Goal: Transaction & Acquisition: Book appointment/travel/reservation

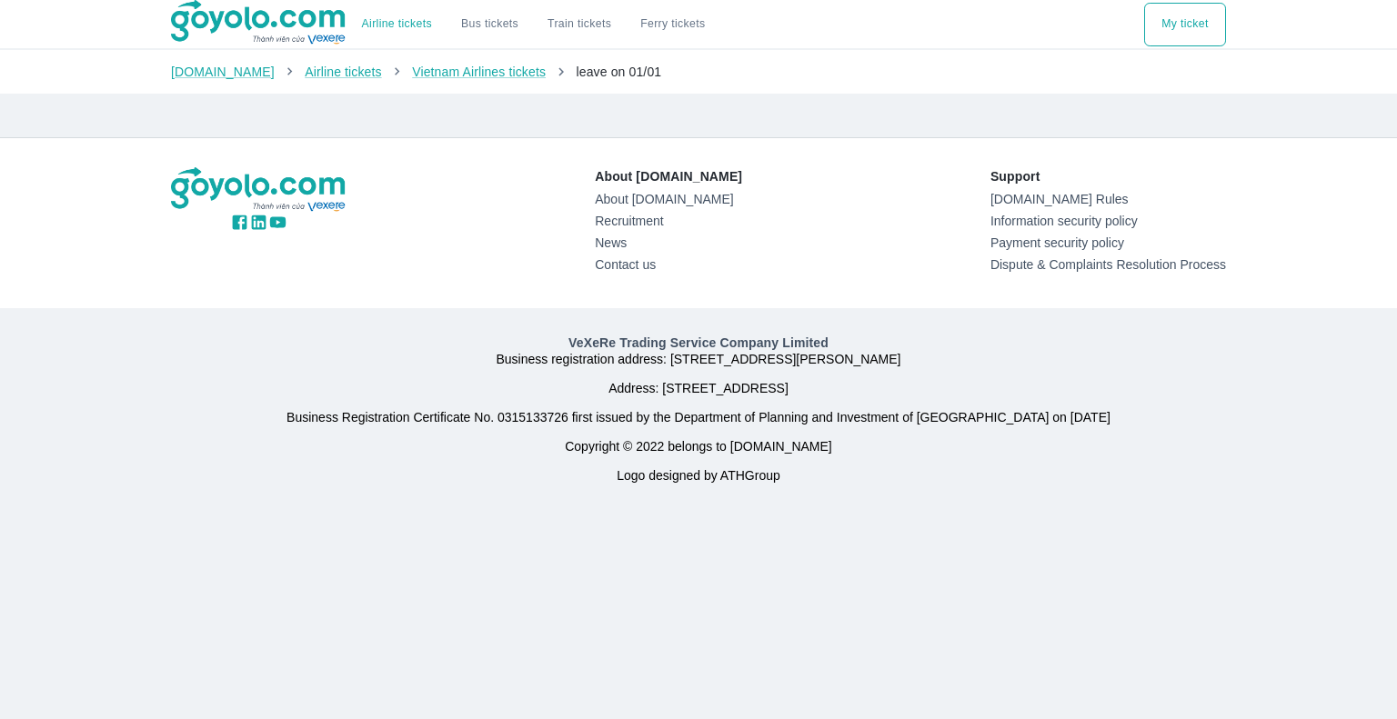
click at [576, 87] on div "Goyolo.com Airline tickets Vietnam Airlines tickets leave on 01/01" at bounding box center [698, 72] width 1397 height 44
click at [468, 69] on font "Vietnam Airlines tickets" at bounding box center [479, 72] width 134 height 15
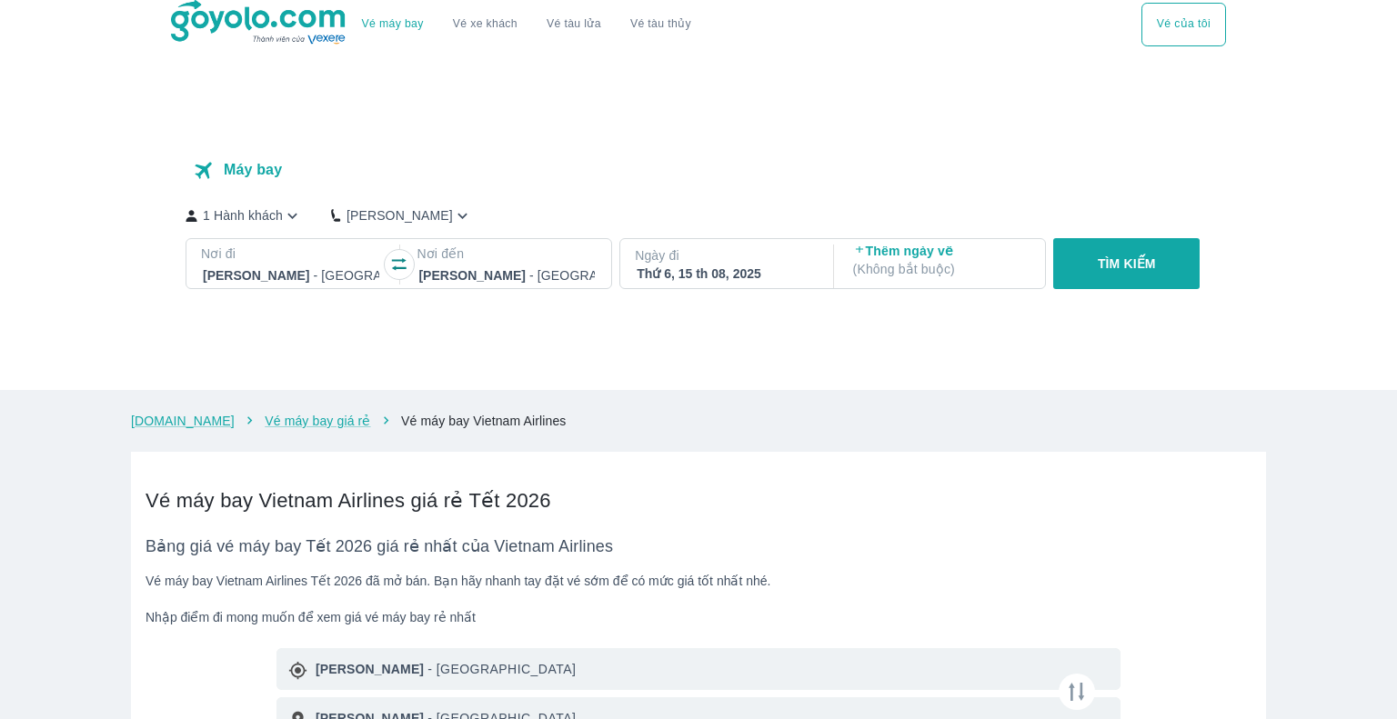
checkbox input "true"
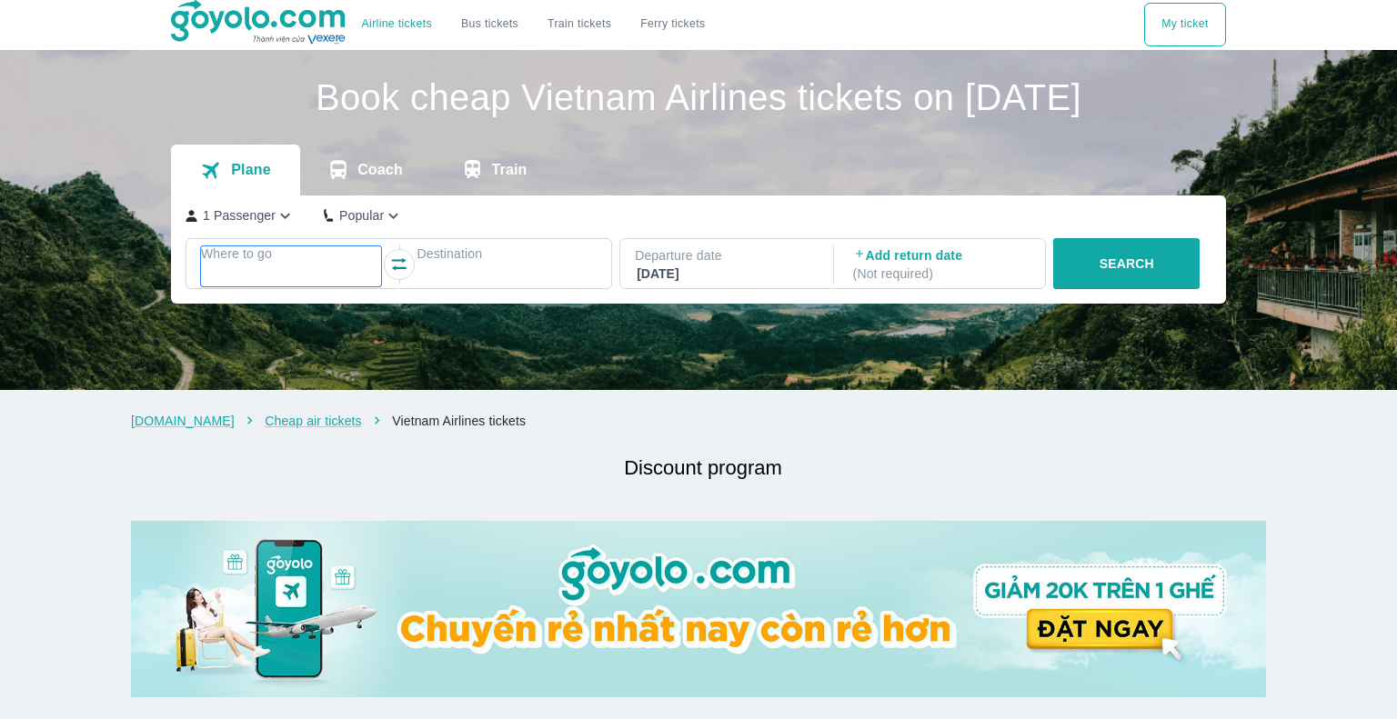
click at [277, 276] on div at bounding box center [291, 276] width 176 height 22
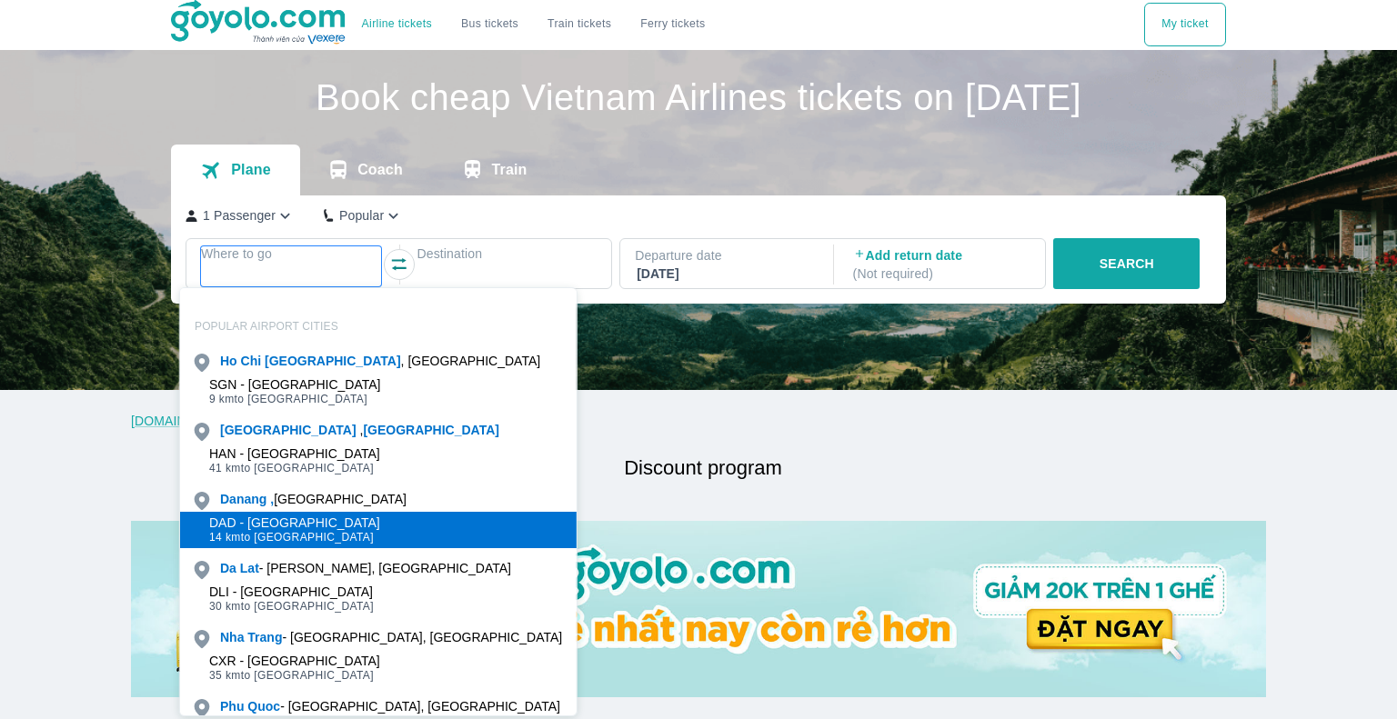
click at [284, 516] on font "DAD - Danang Airport" at bounding box center [294, 523] width 171 height 15
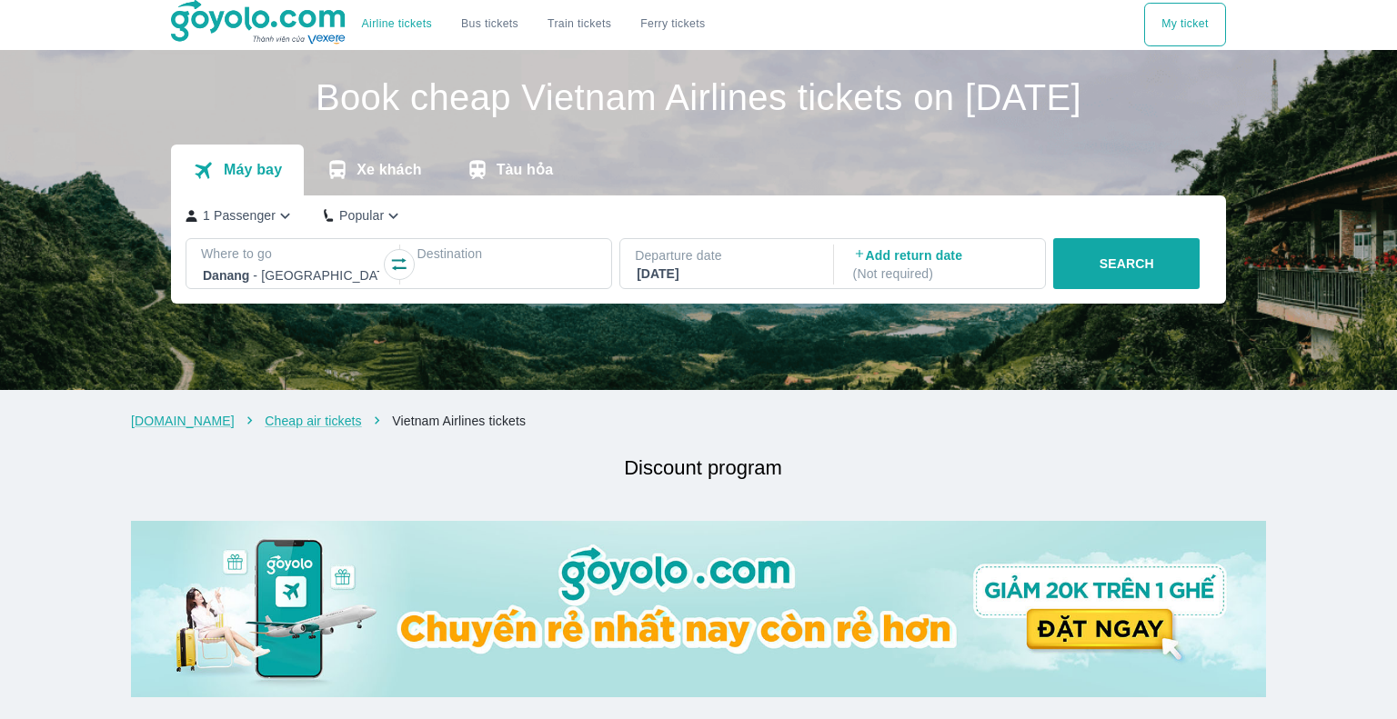
click at [519, 273] on div at bounding box center [506, 276] width 176 height 22
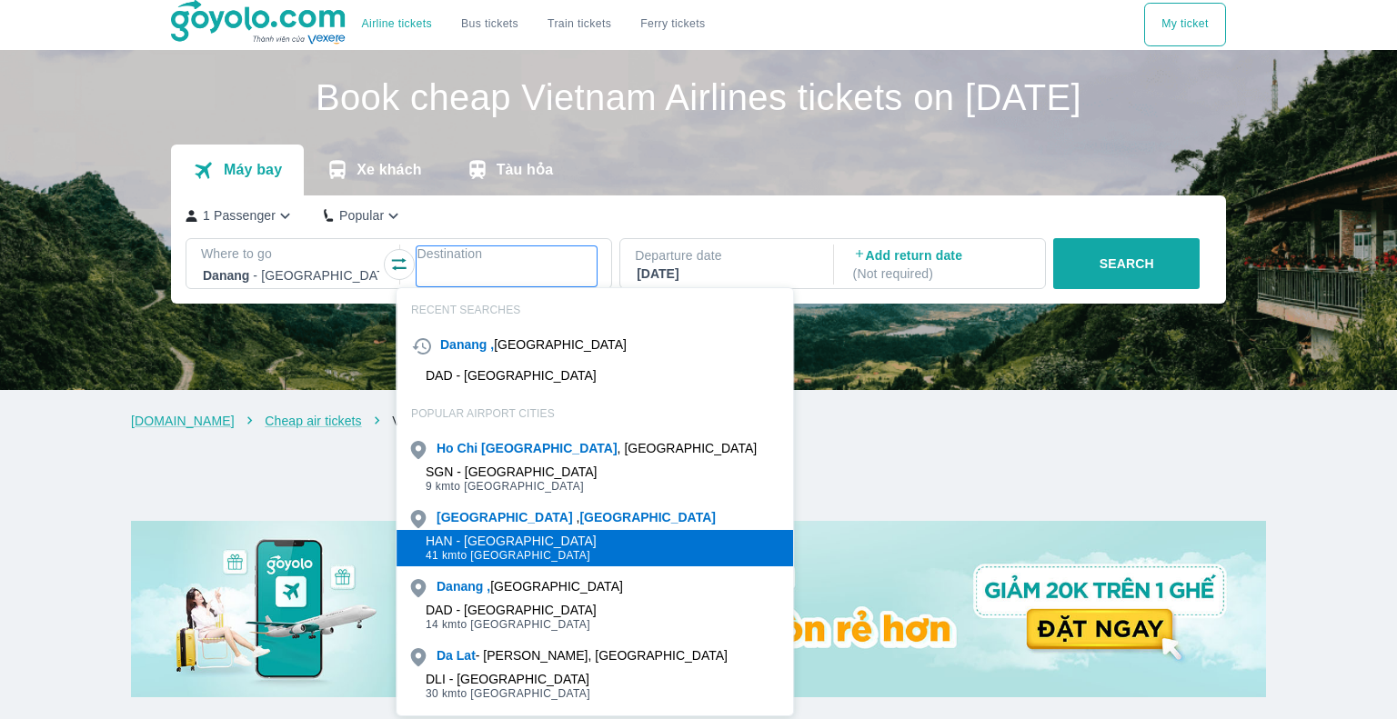
click at [527, 539] on font "HAN - Noi Bai Airport" at bounding box center [511, 541] width 171 height 15
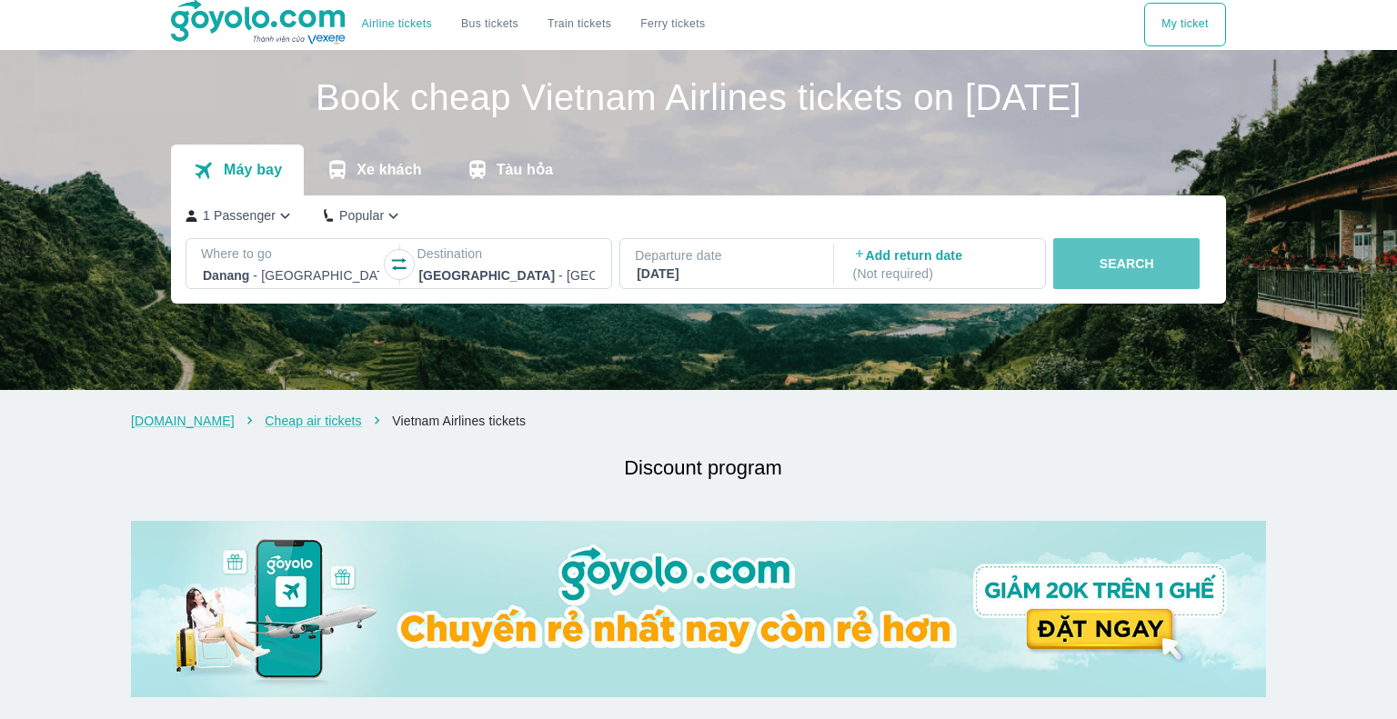
click at [1086, 264] on button "SEARCH" at bounding box center [1126, 263] width 146 height 51
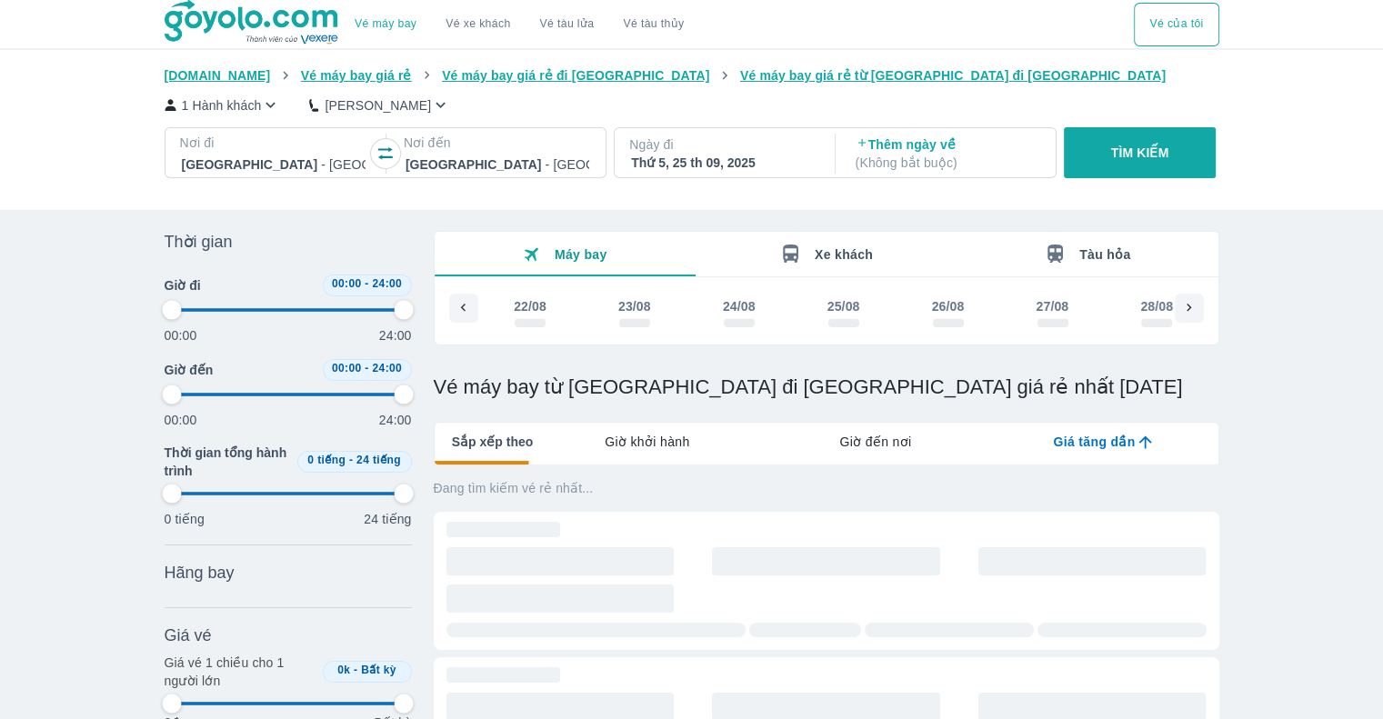
scroll to position [0, 3208]
type input "97.9166666666667"
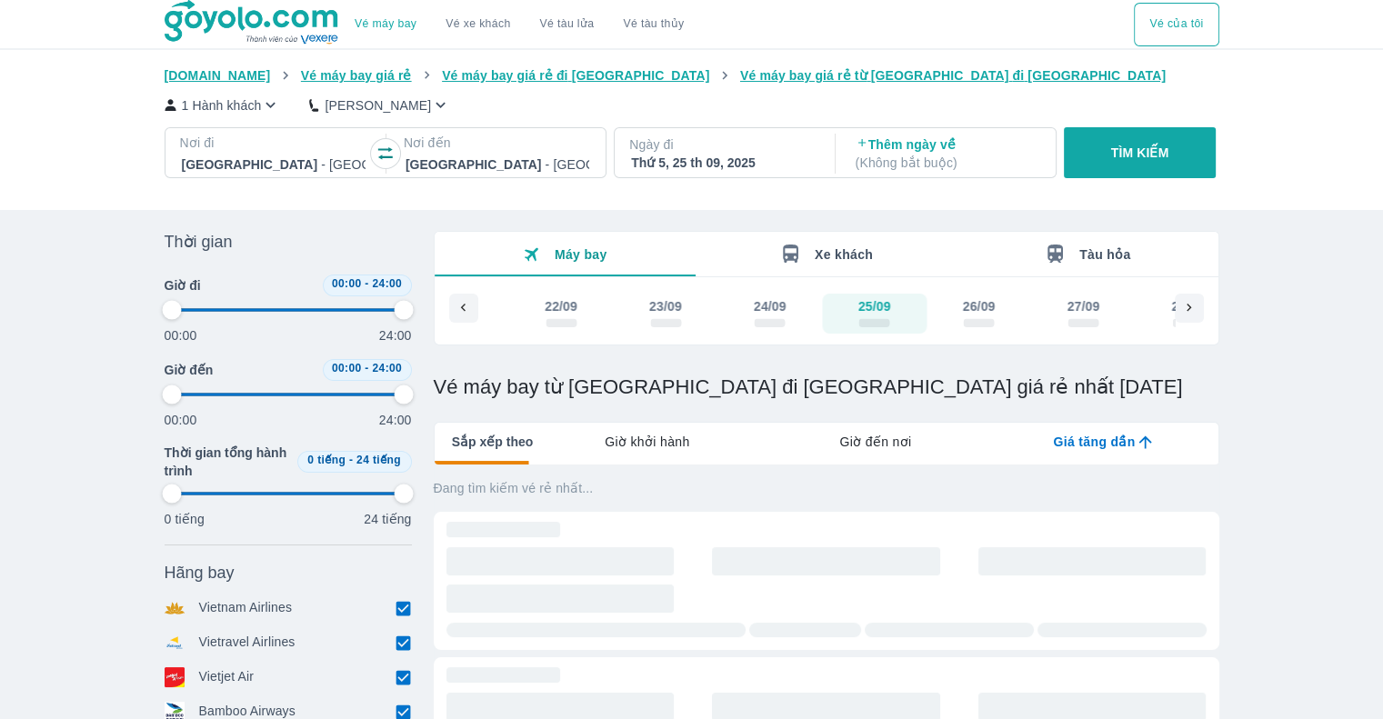
type input "97.9166666666667"
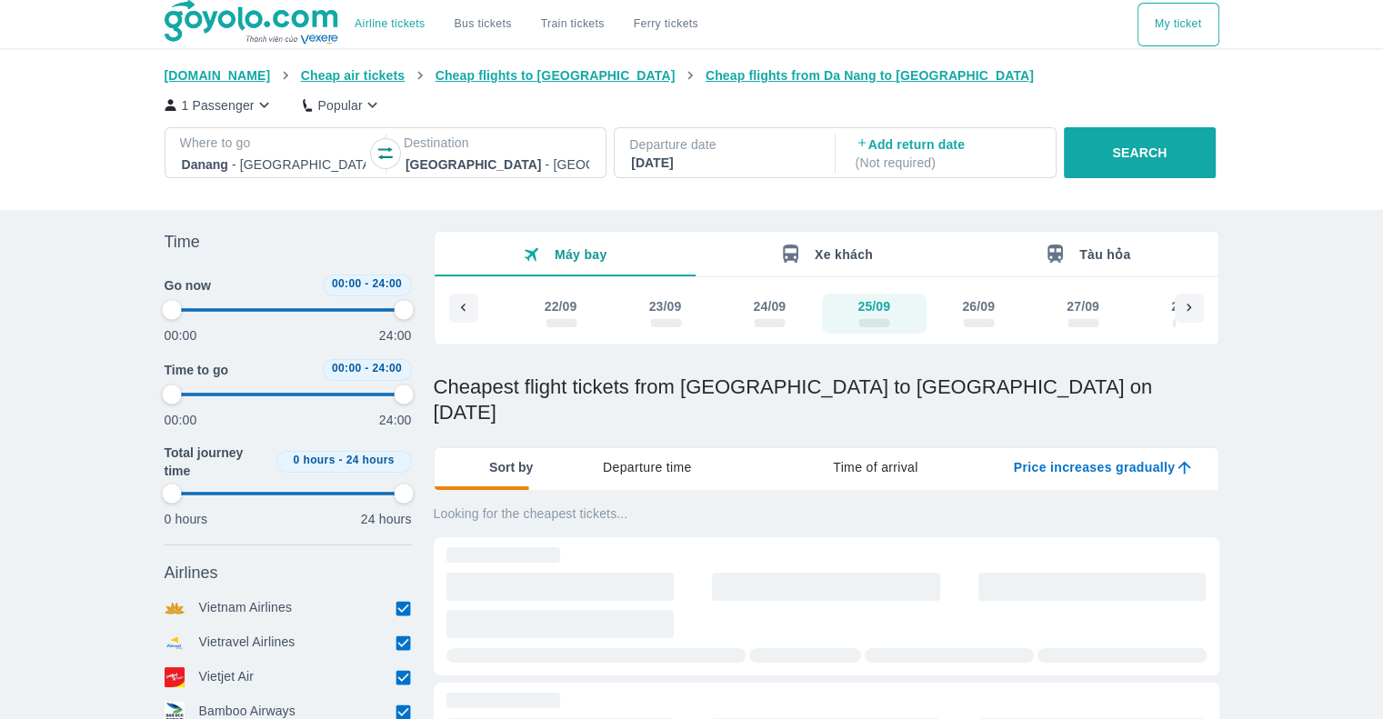
type input "97.9166666666667"
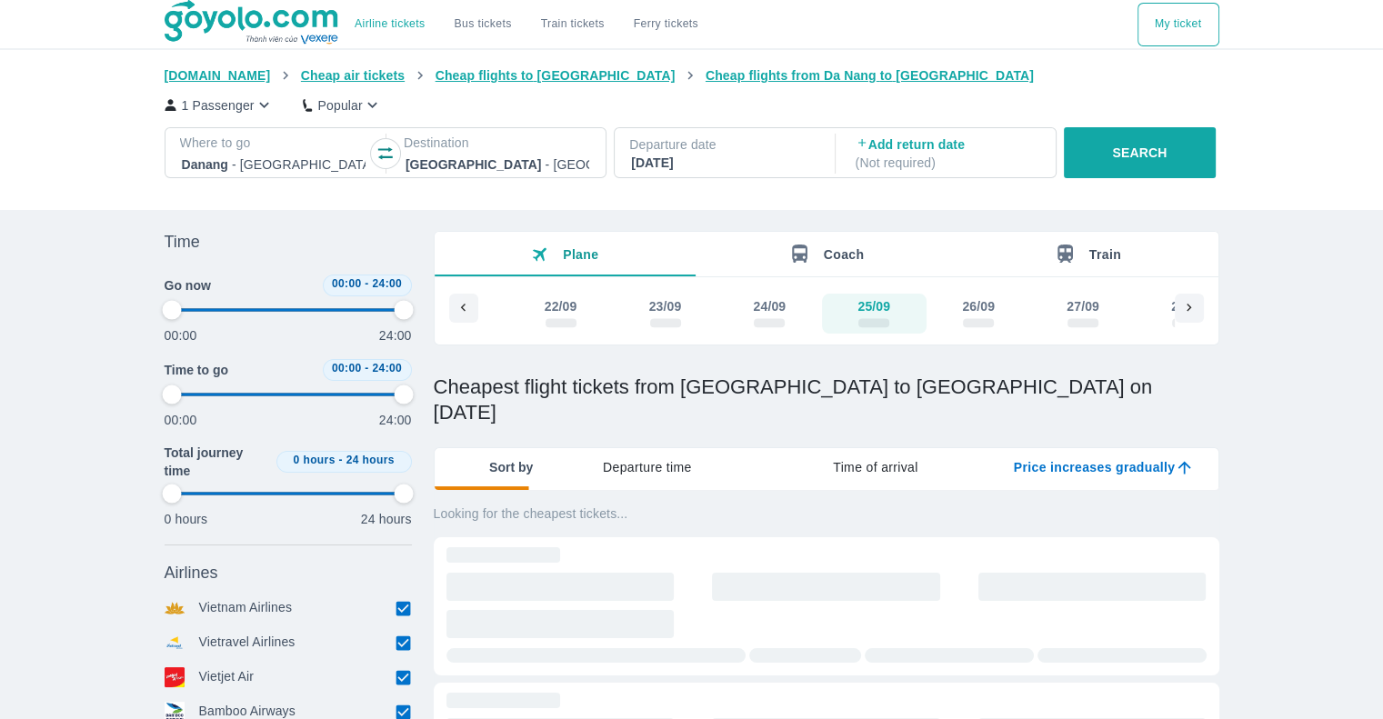
type input "97.9166666666667"
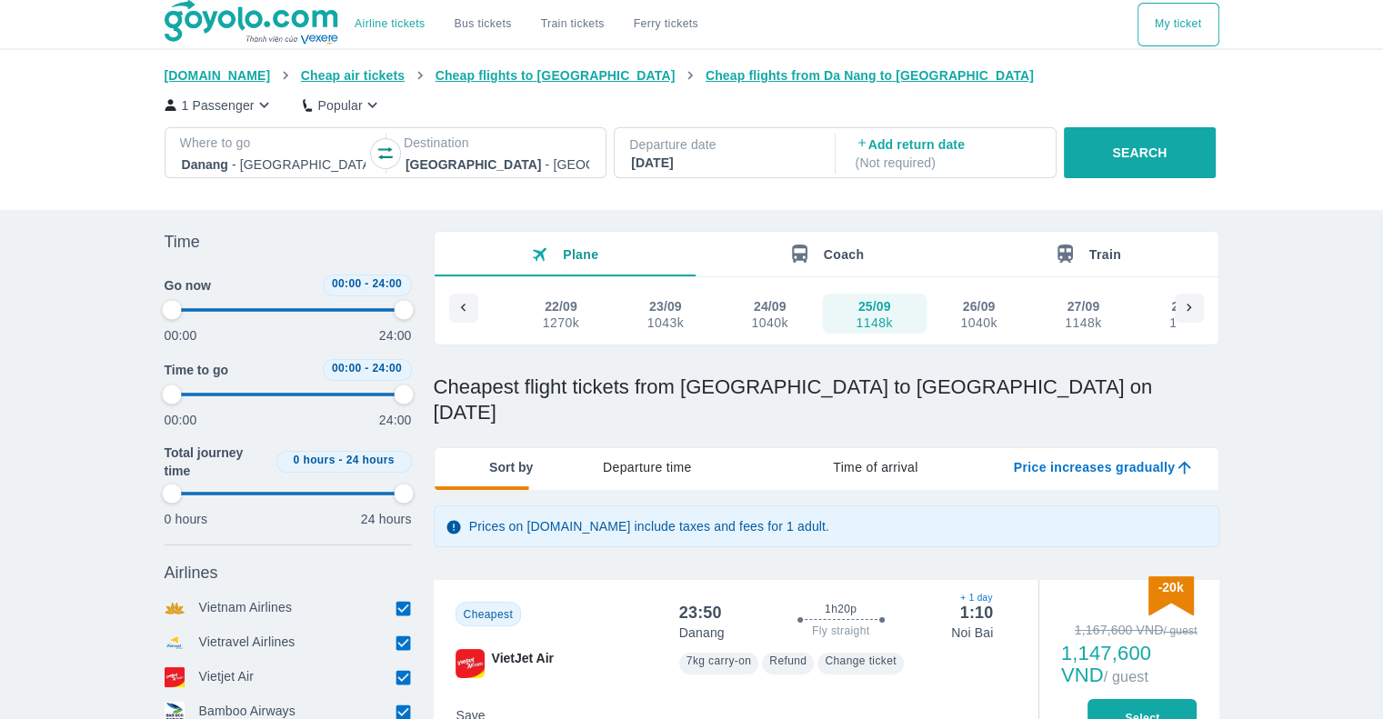
type input "97.9166666666667"
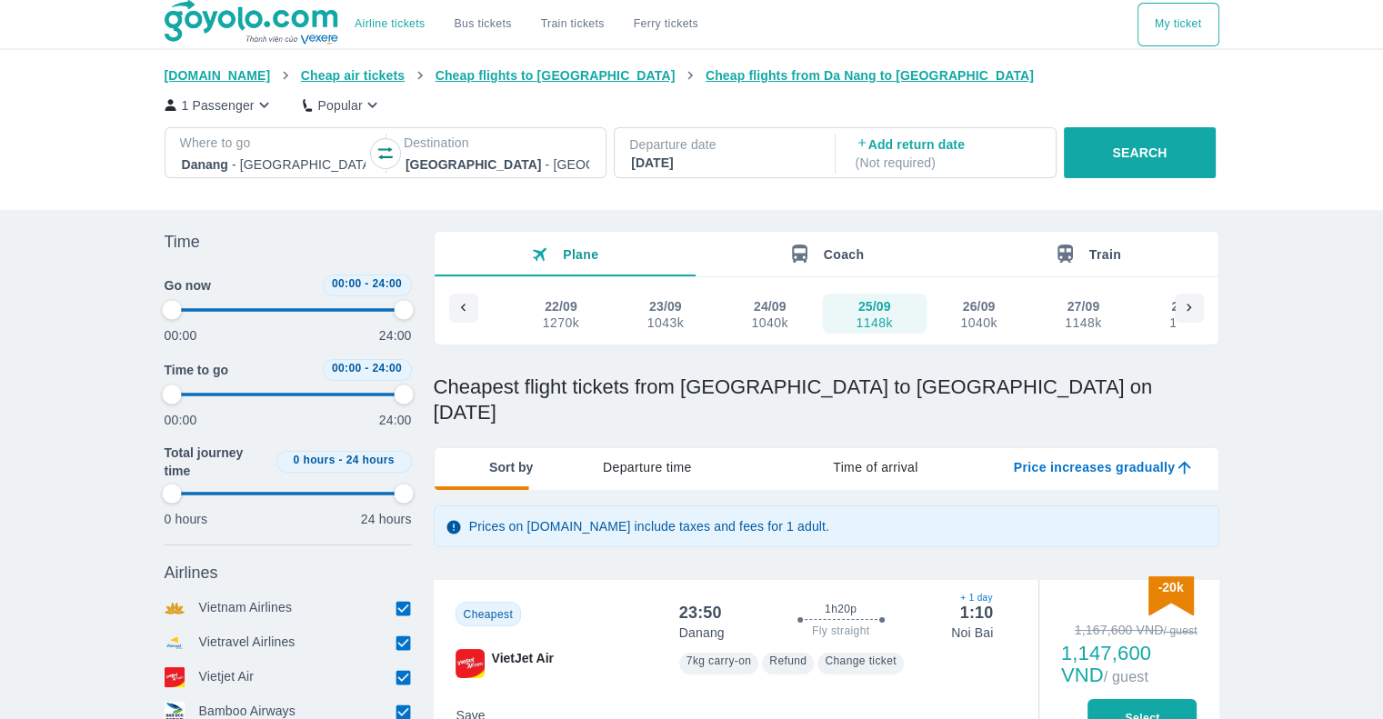
type input "97.9166666666667"
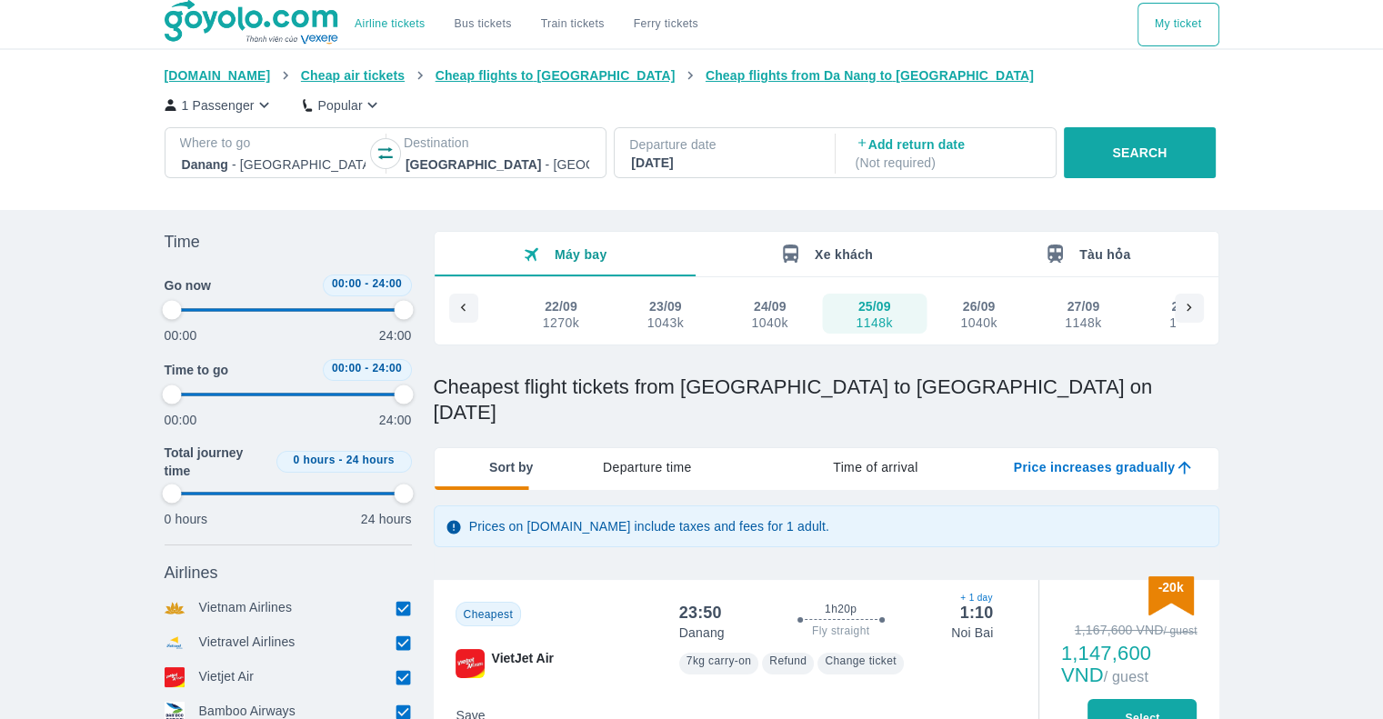
type input "97.9166666666667"
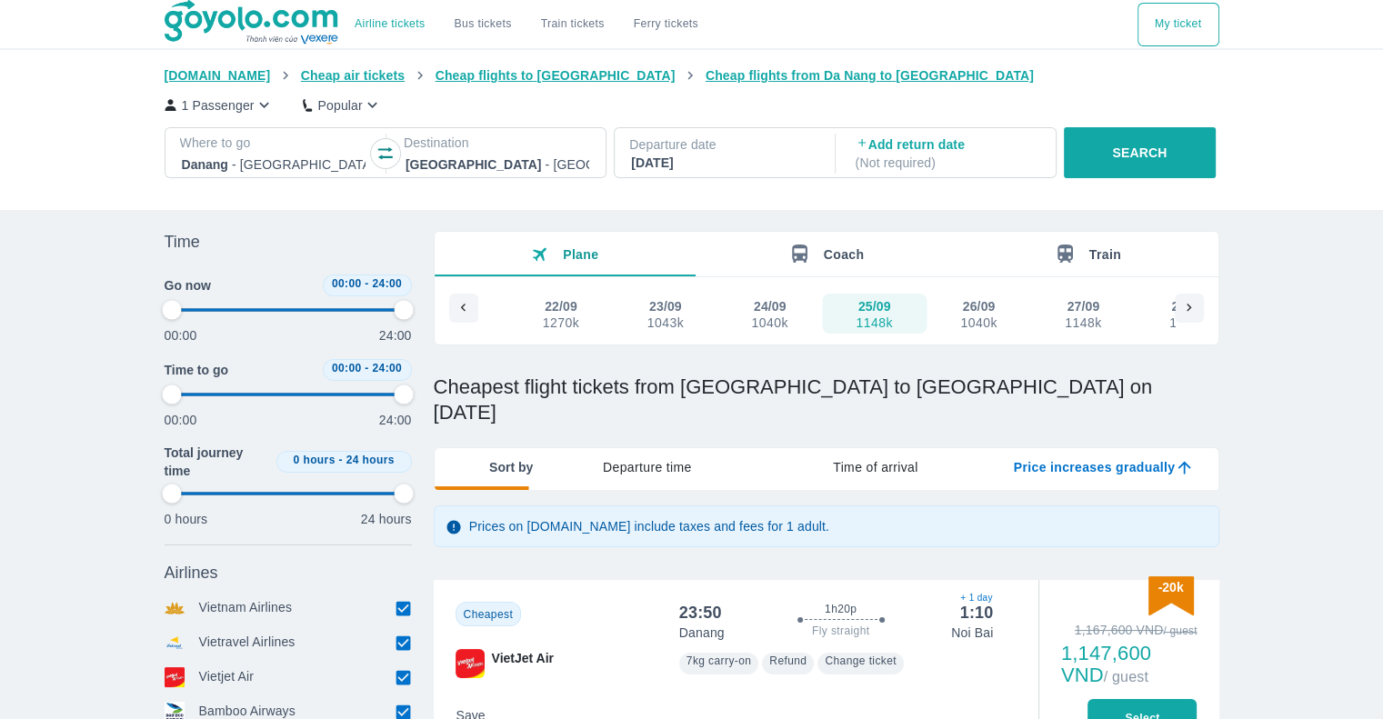
type input "97.9166666666667"
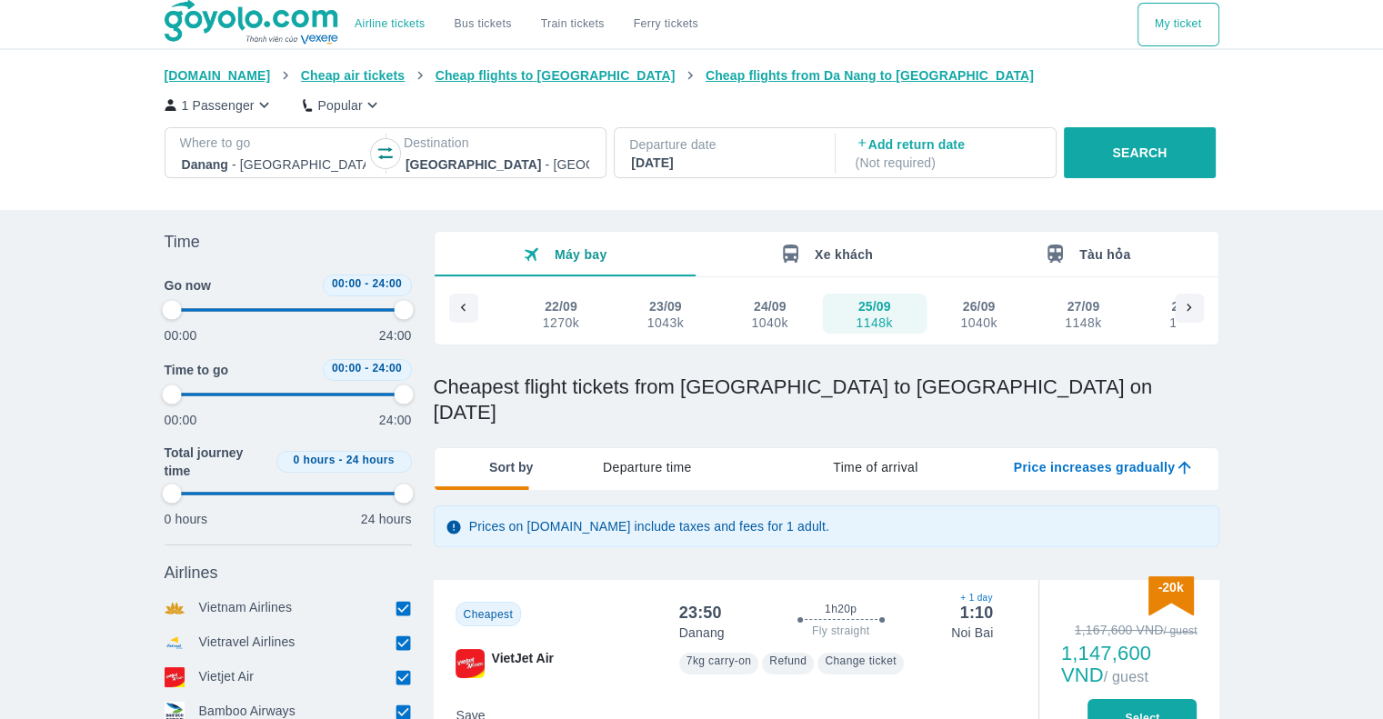
type input "97.9166666666667"
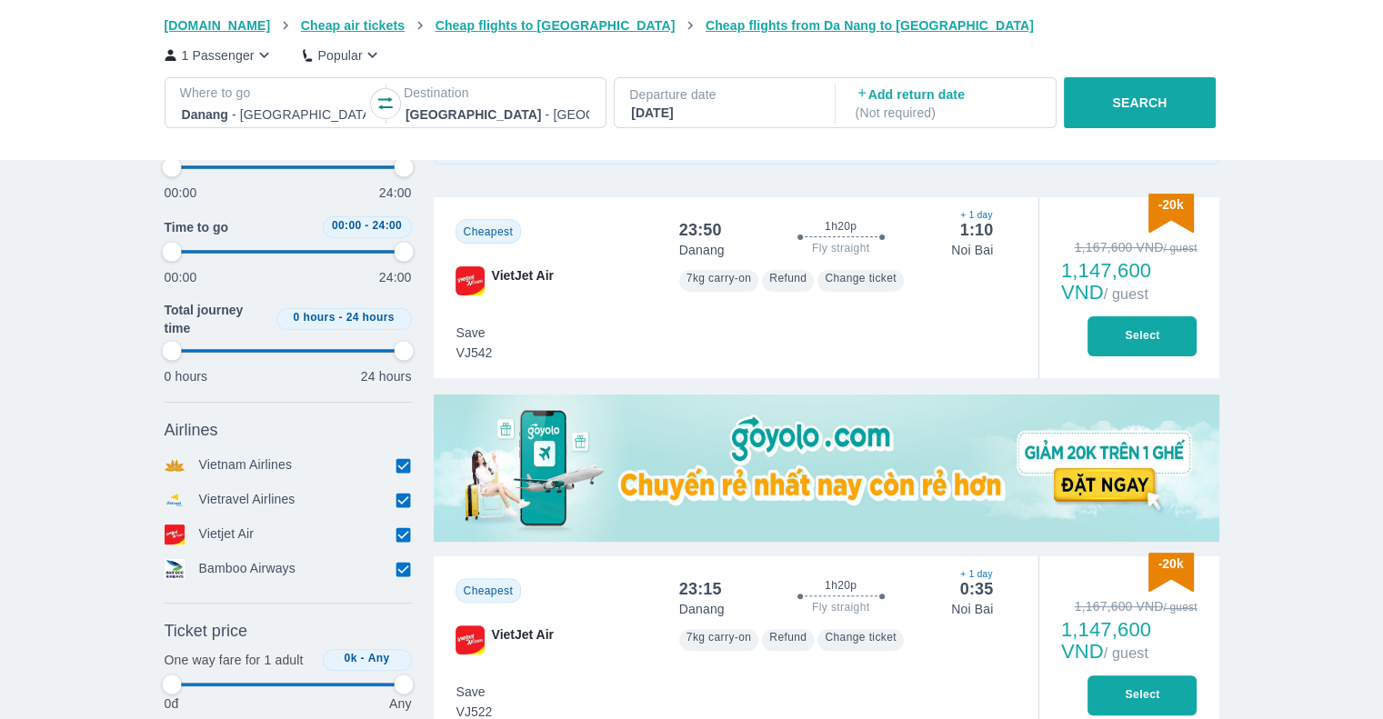
scroll to position [392, 0]
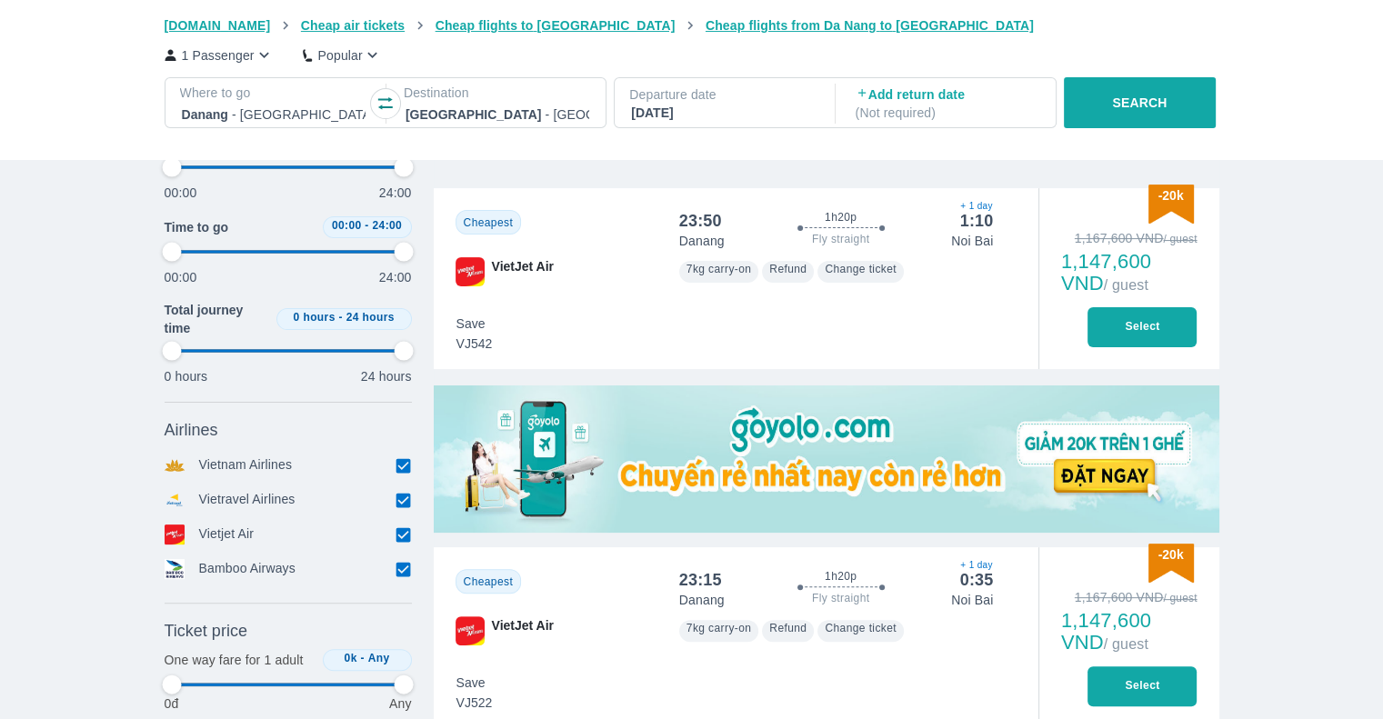
type input "97.9166666666667"
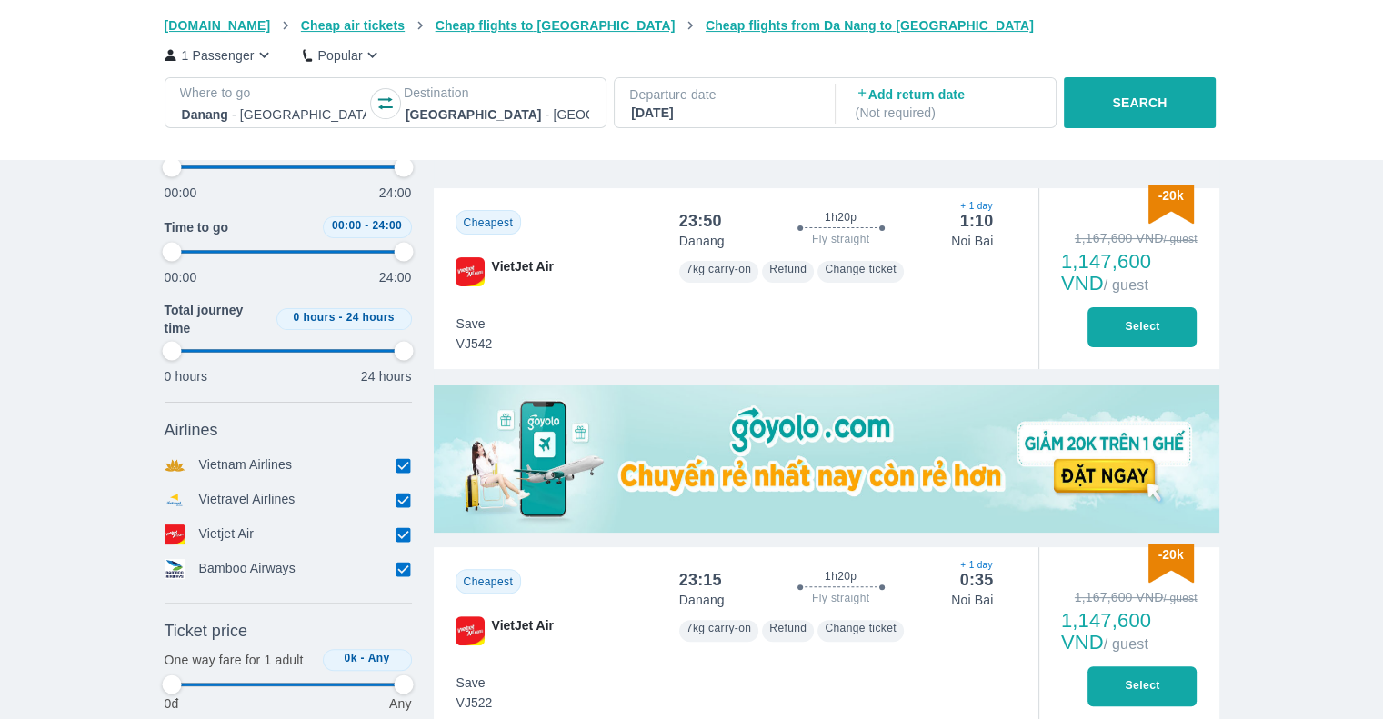
type input "97.9166666666667"
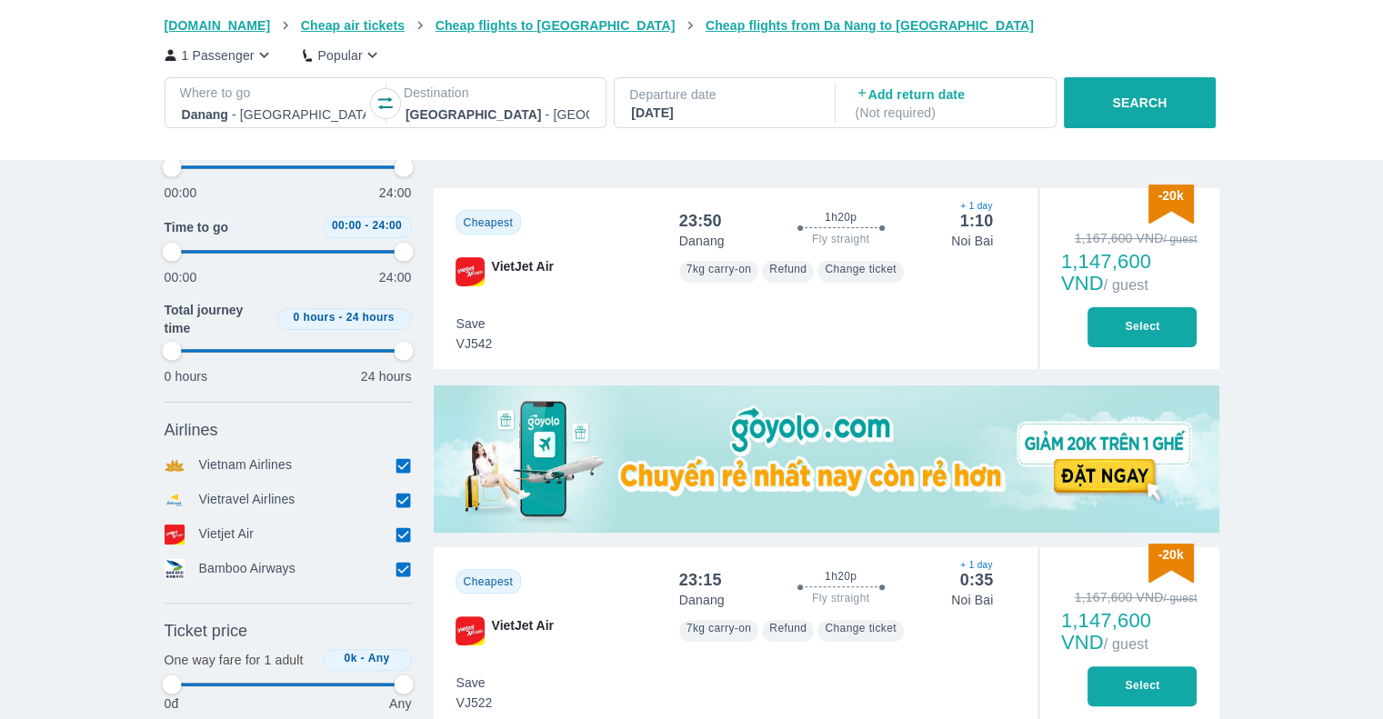
type input "97.9166666666667"
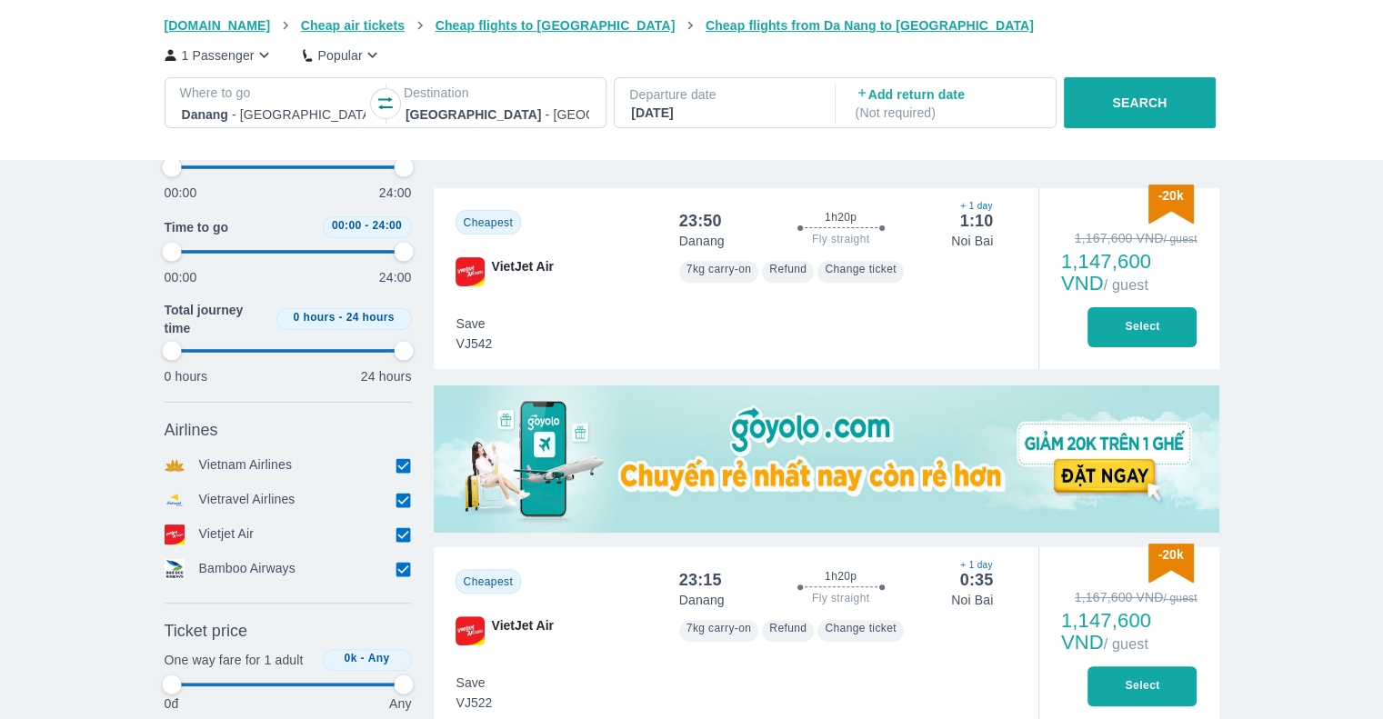
scroll to position [0, 0]
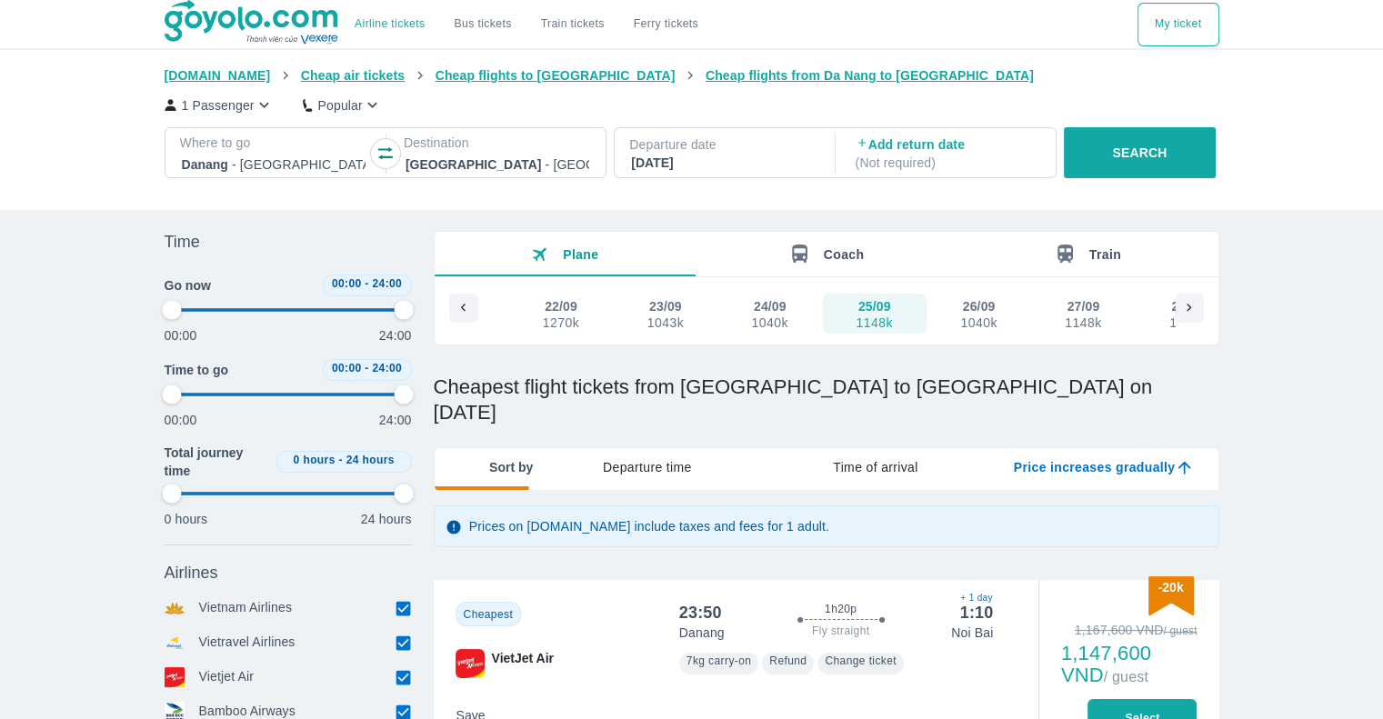
type input "97.9166666666667"
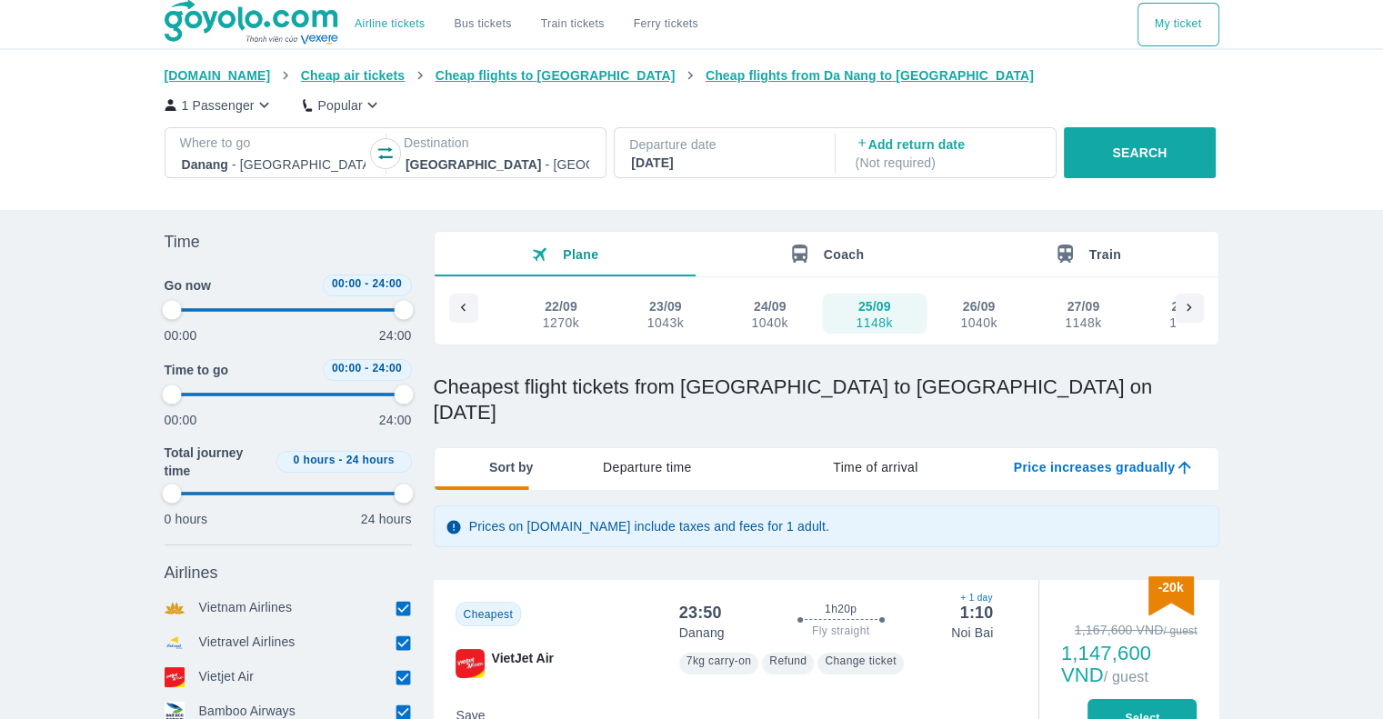
type input "97.9166666666667"
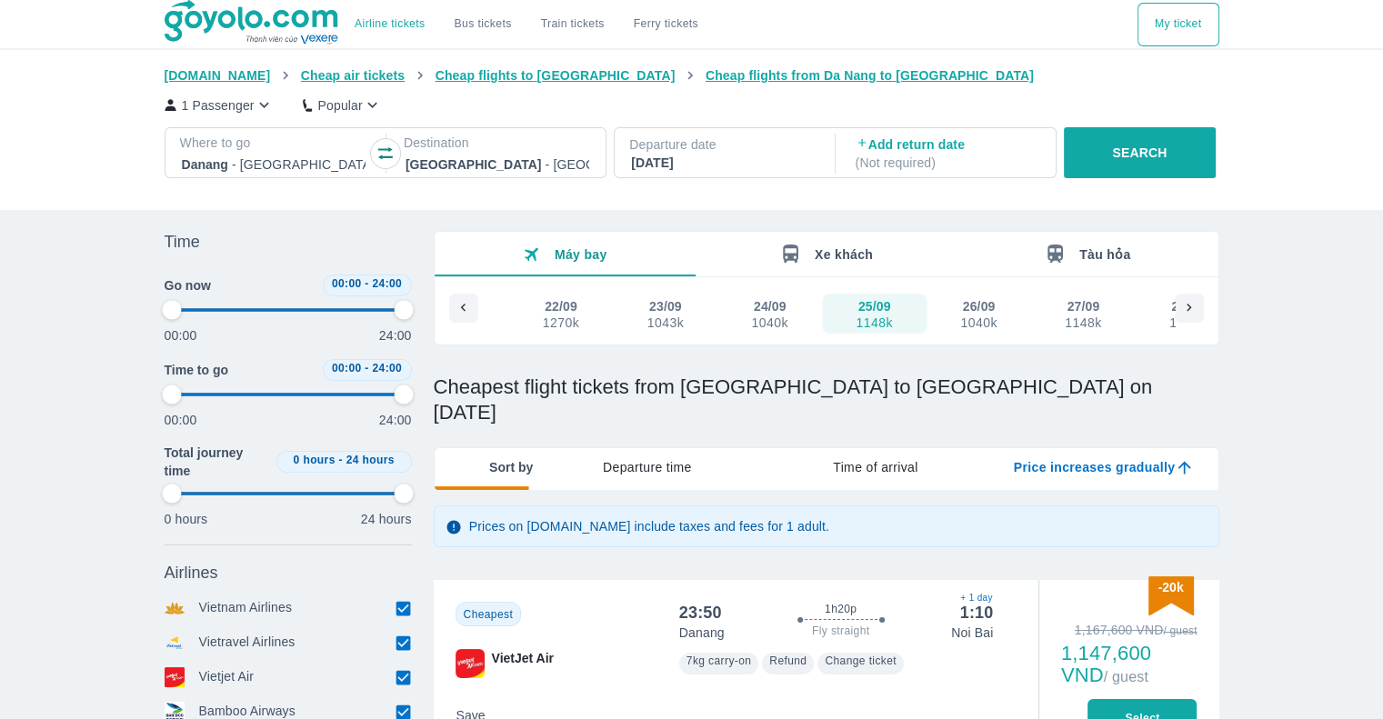
type input "97.9166666666667"
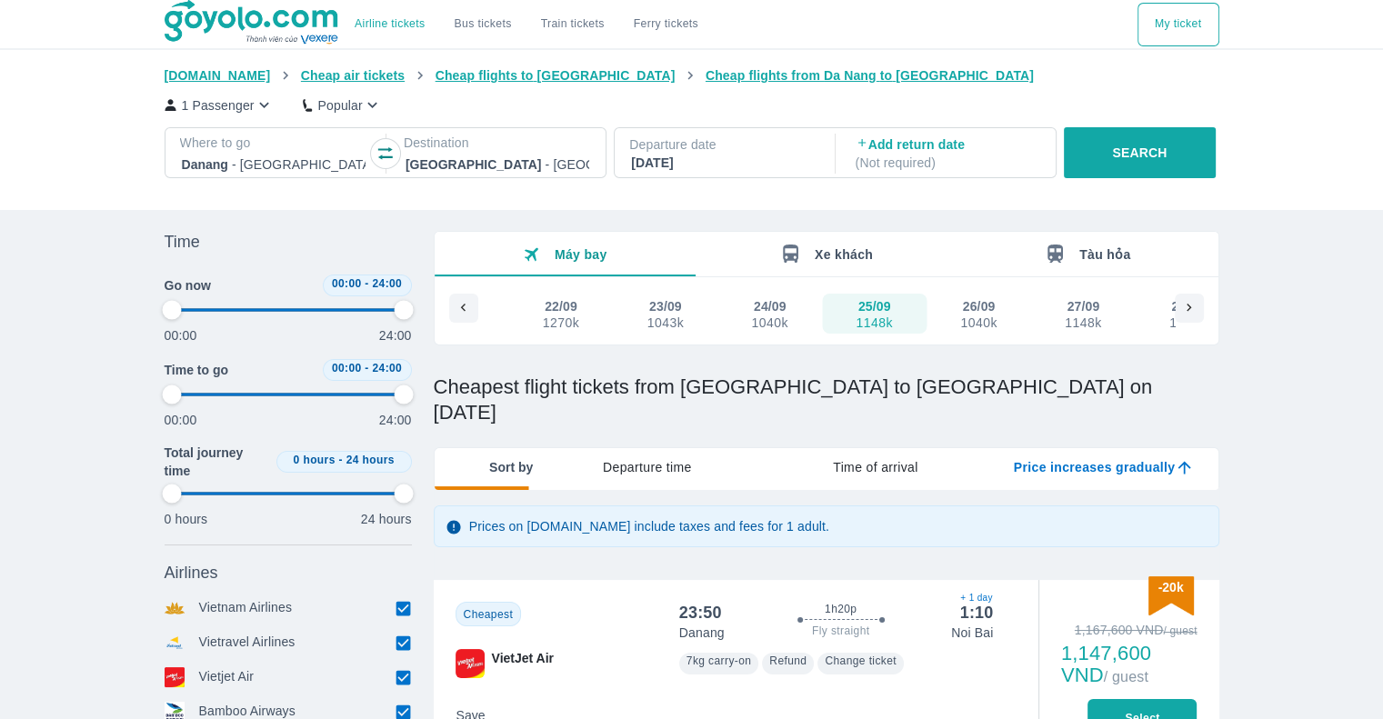
type input "97.9166666666667"
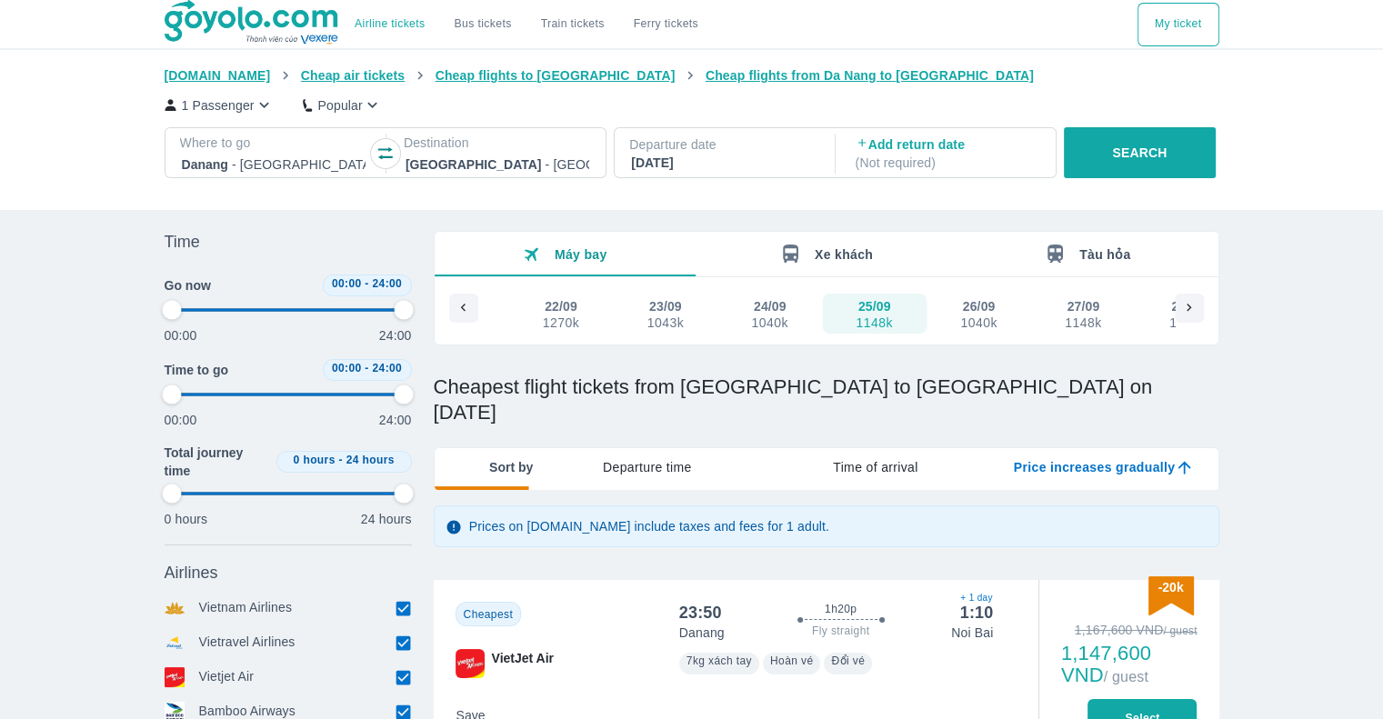
type input "97.9166666666667"
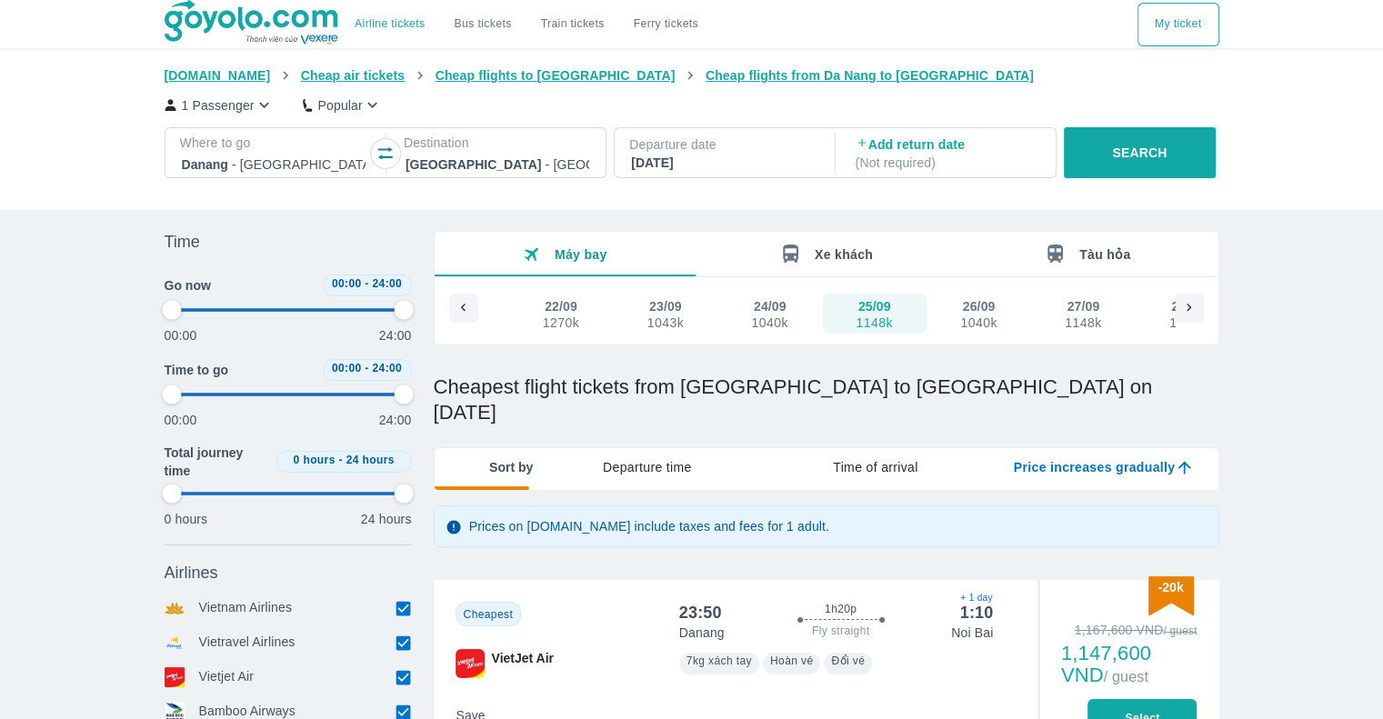
type input "97.9166666666667"
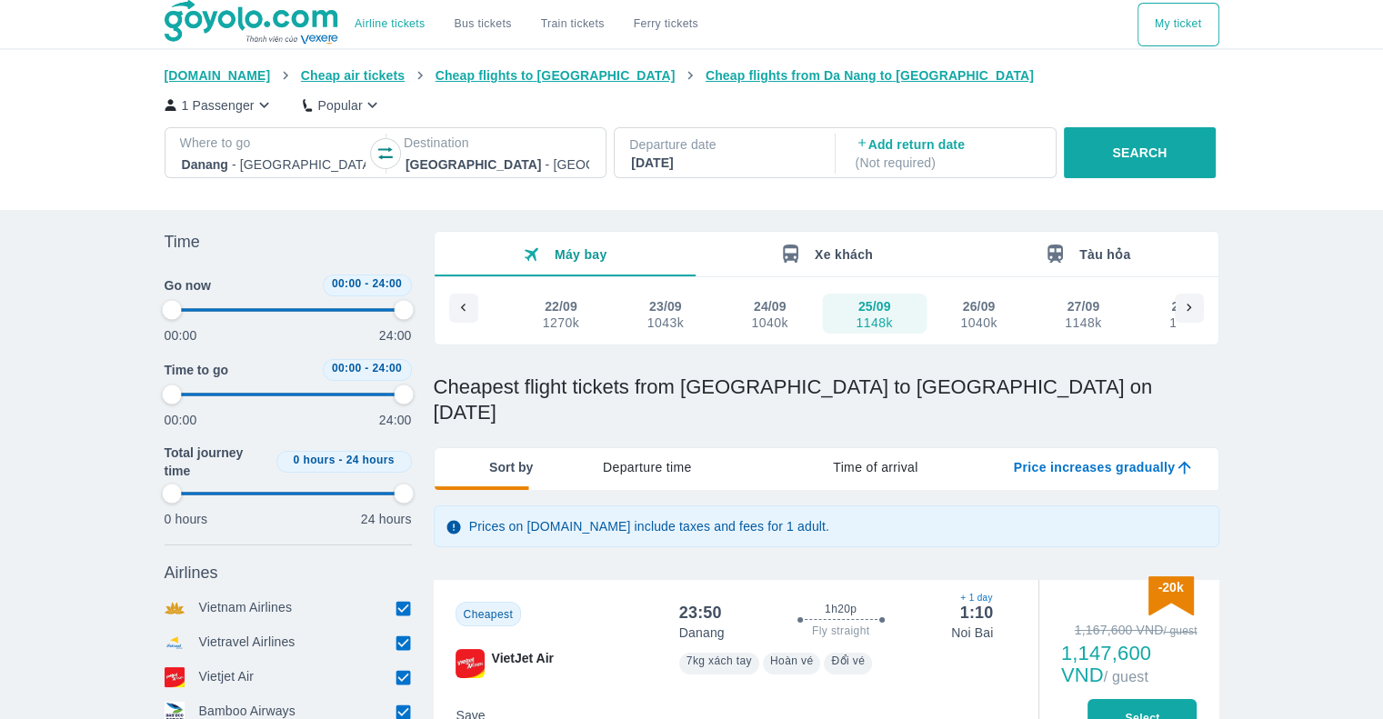
type input "97.9166666666667"
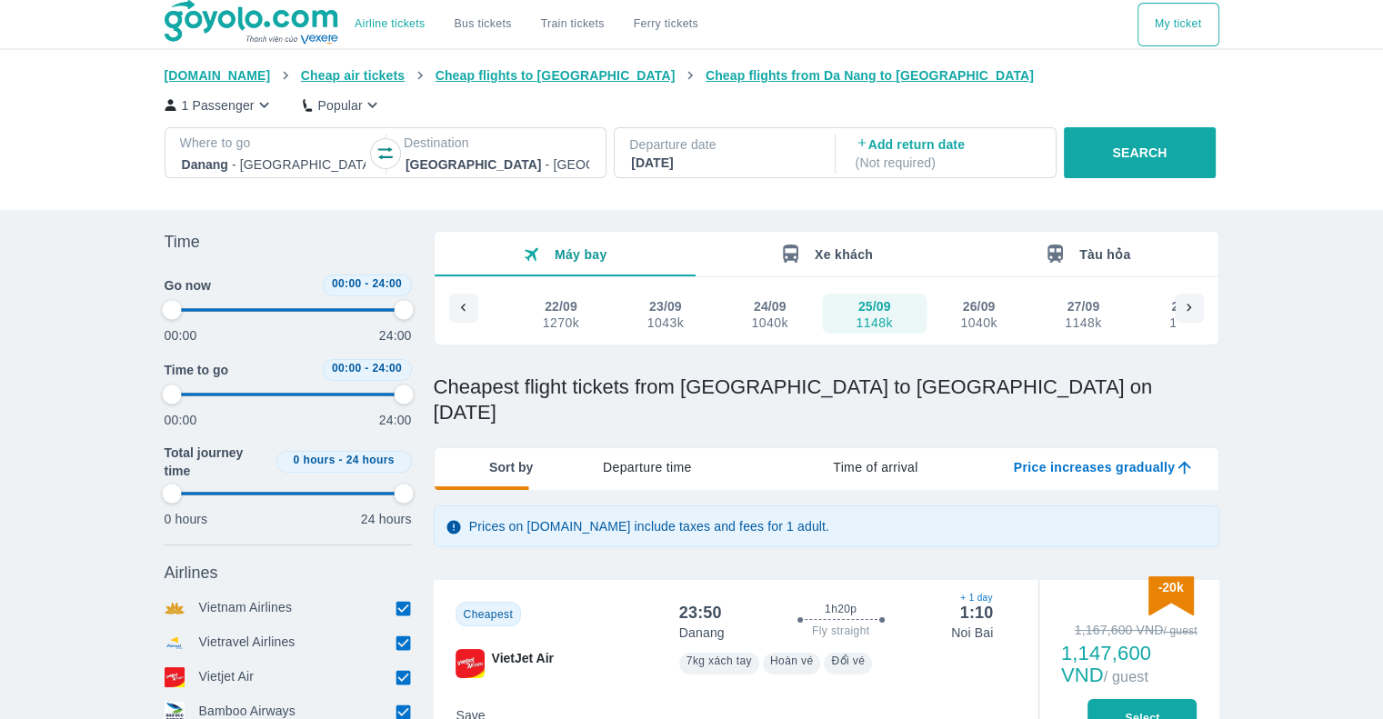
type input "97.9166666666667"
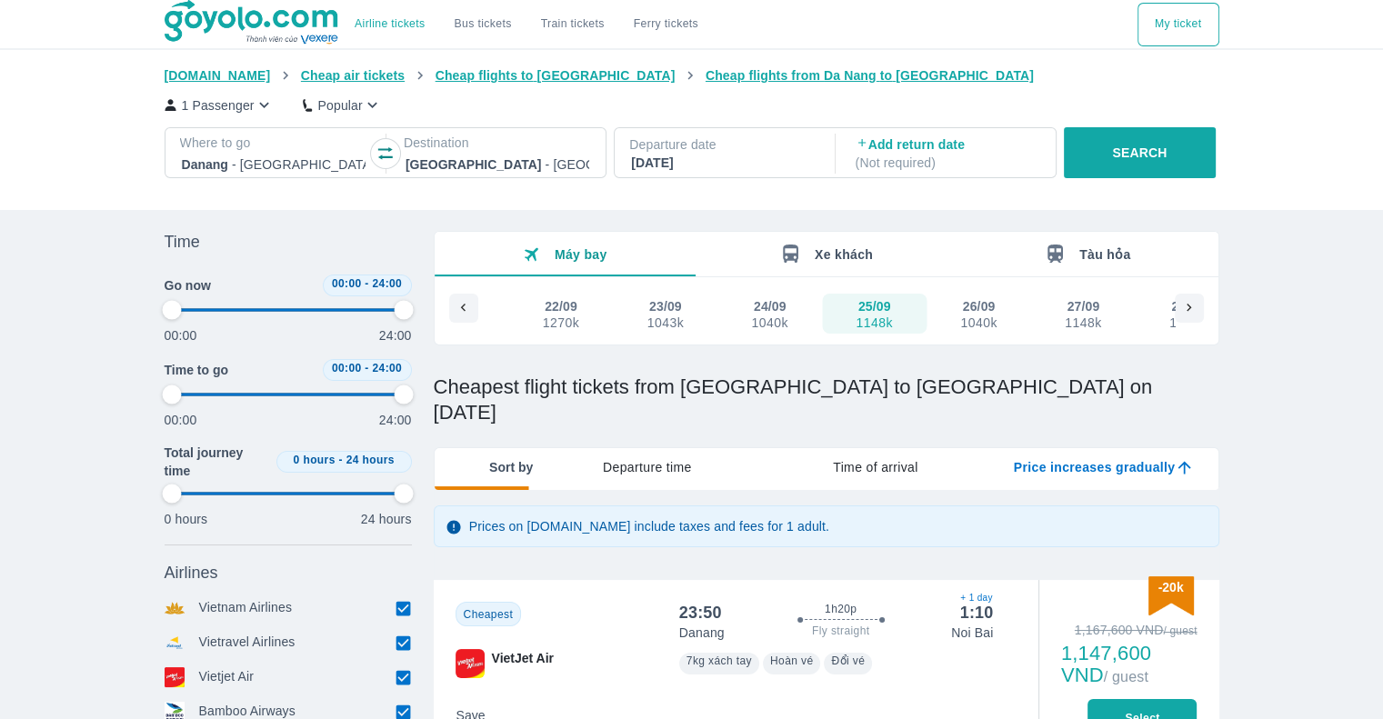
type input "97.9166666666667"
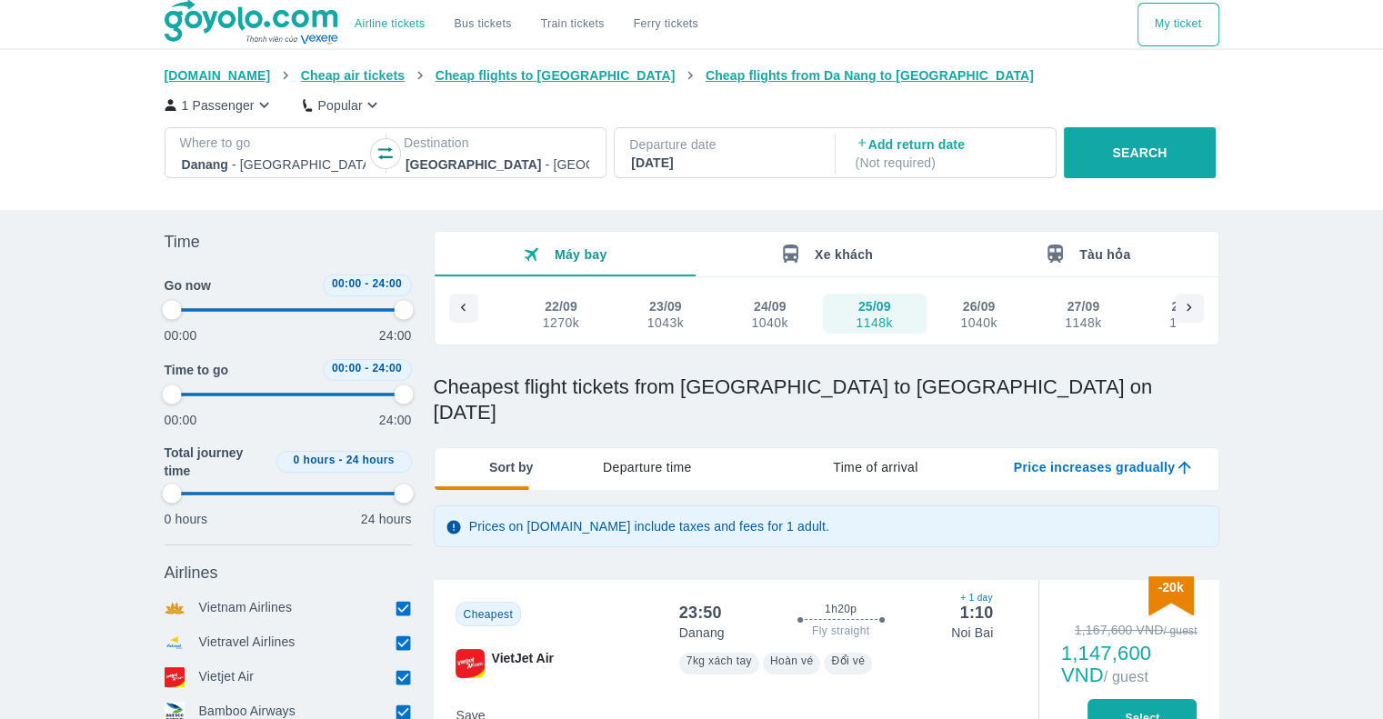
type input "97.9166666666667"
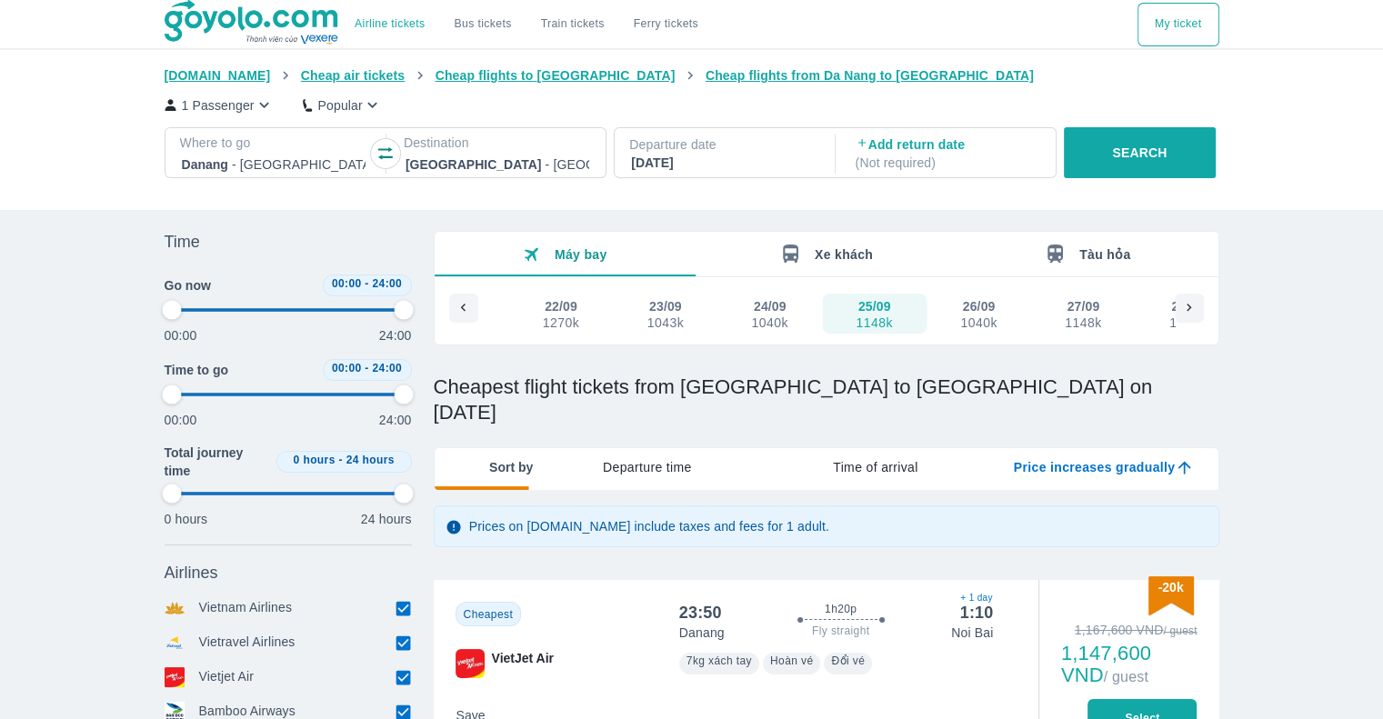
type input "97.9166666666667"
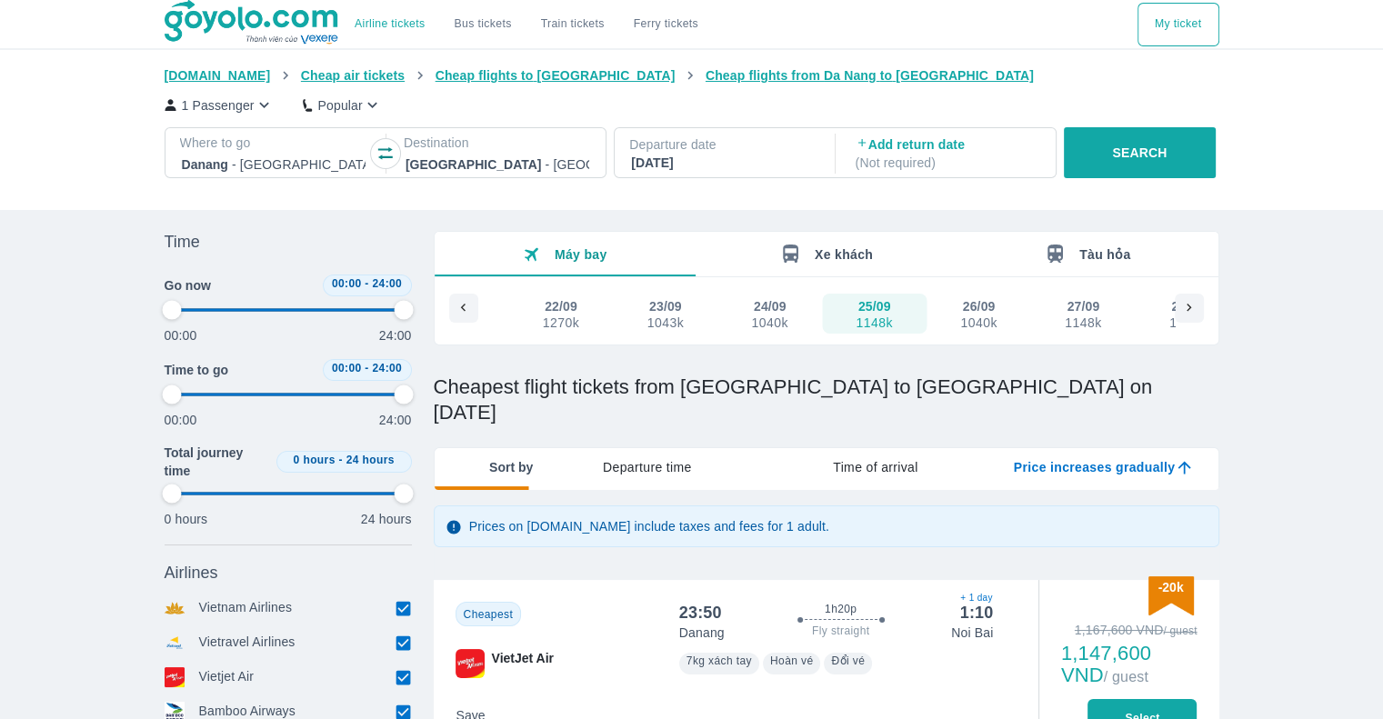
type input "97.9166666666667"
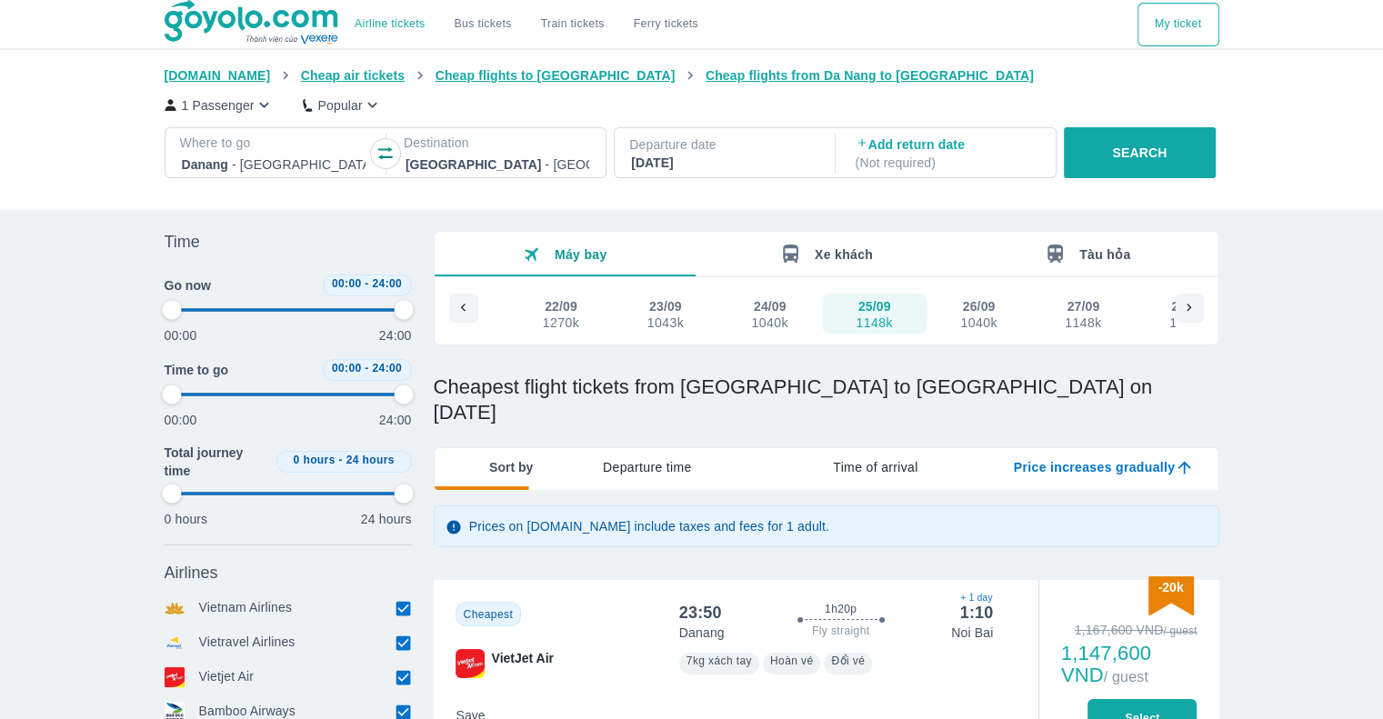
type input "97.9166666666667"
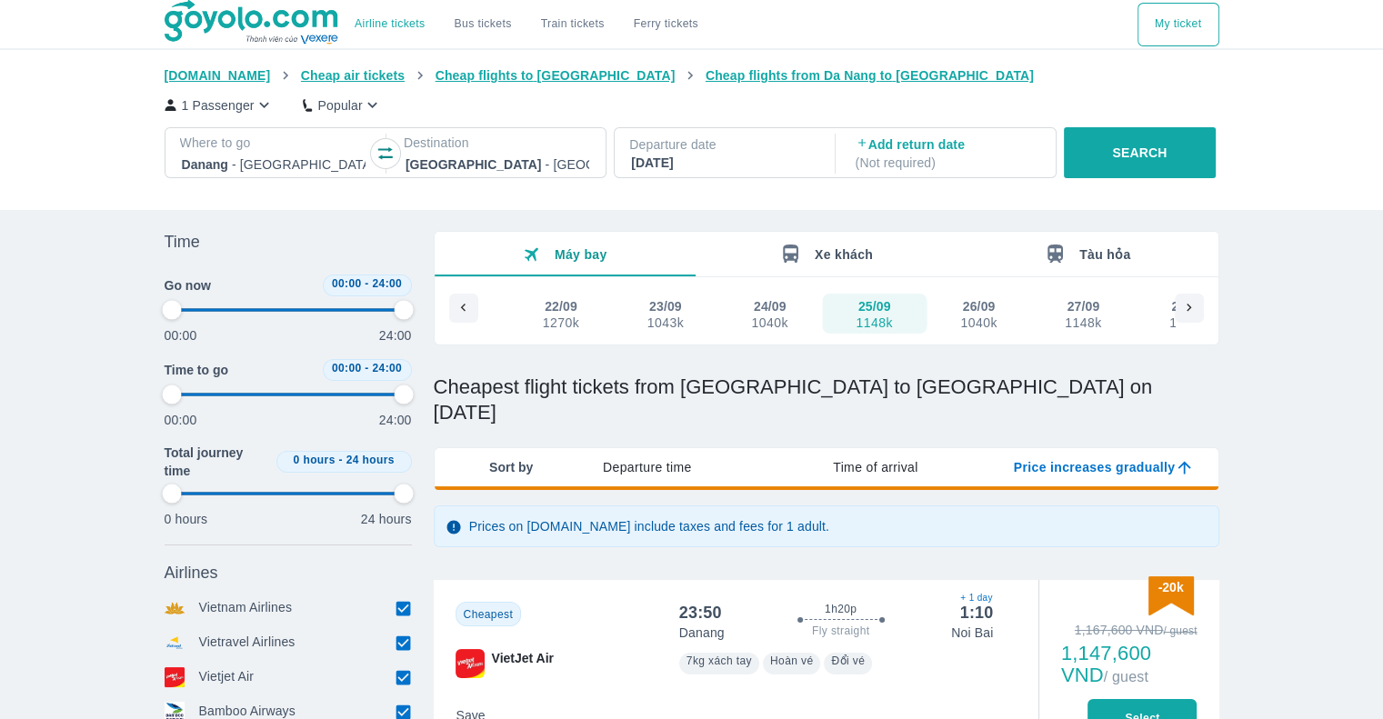
type input "97.9166666666667"
